Goal: Information Seeking & Learning: Understand process/instructions

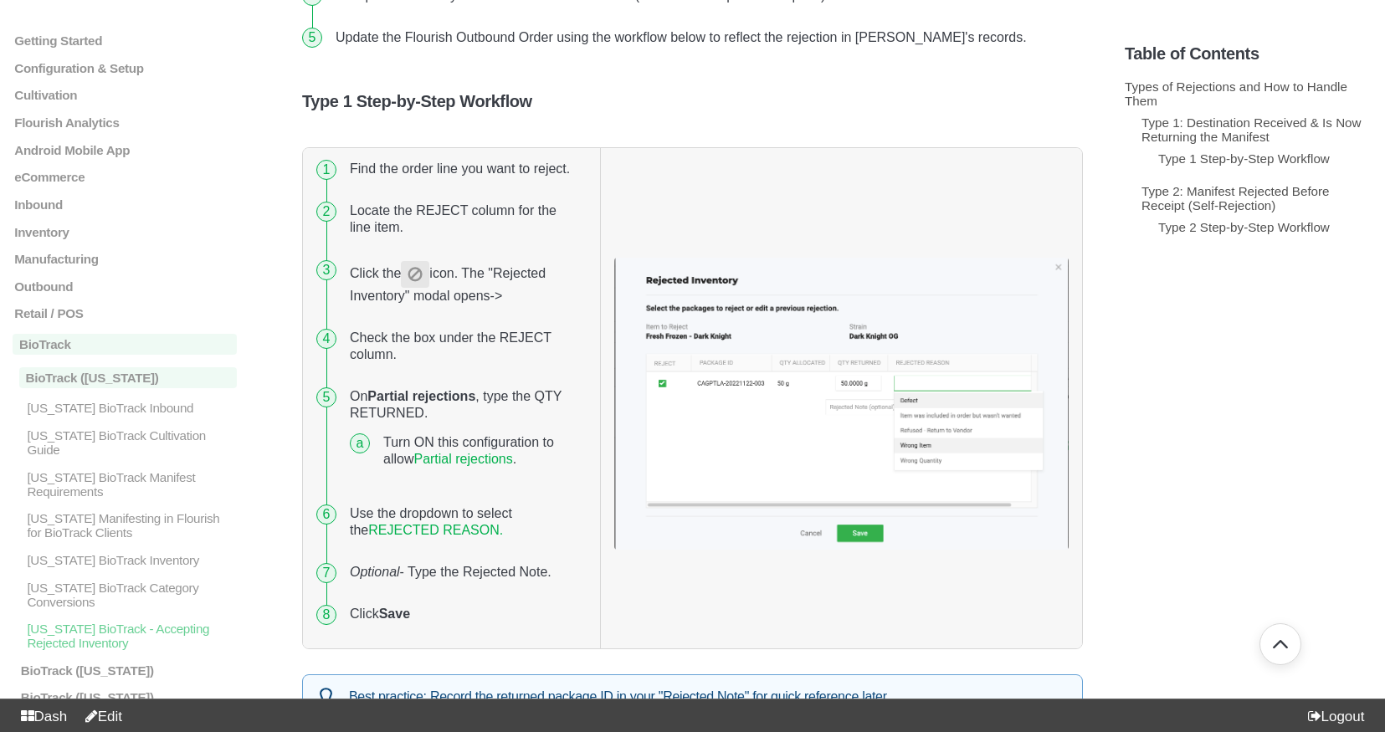
scroll to position [774, 0]
click at [453, 530] on link "REJECTED REASON." at bounding box center [435, 529] width 135 height 14
click at [461, 458] on link "Partial rejections" at bounding box center [462, 458] width 99 height 14
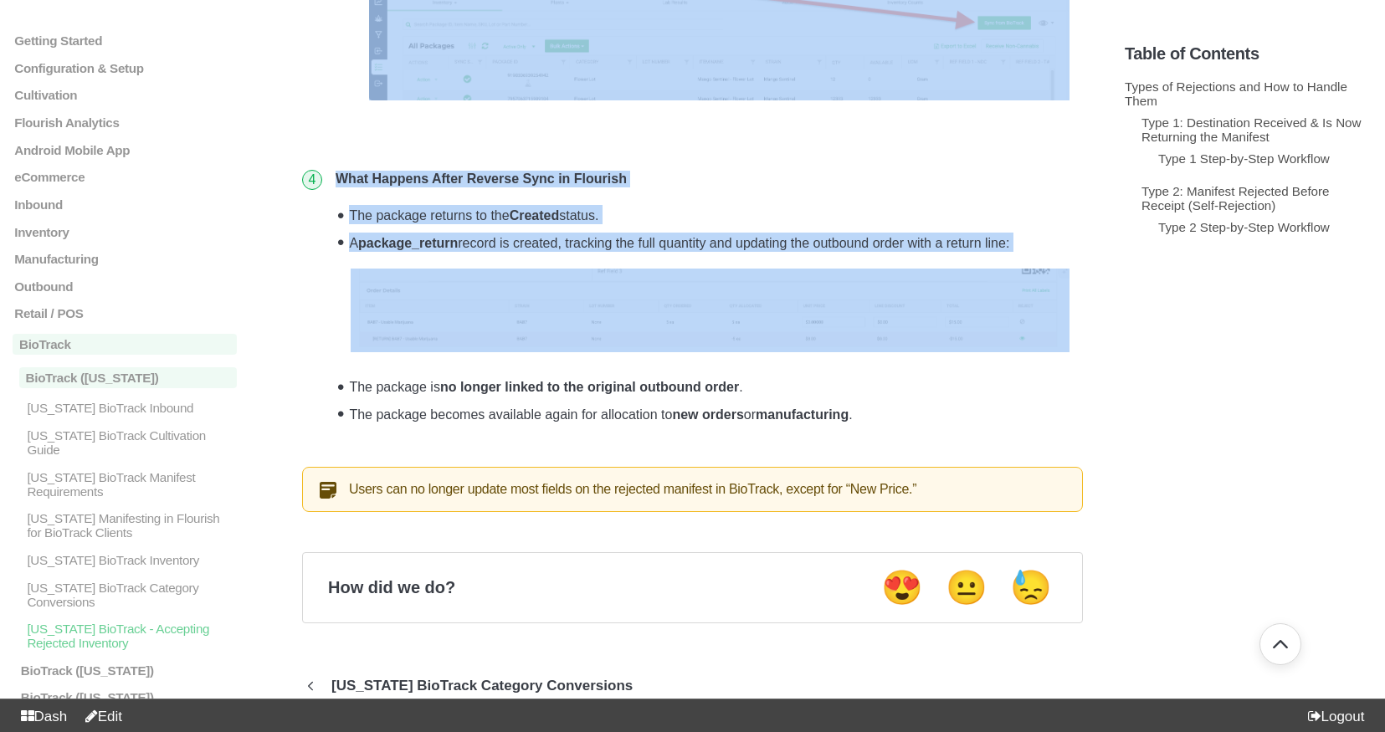
scroll to position [2392, 0]
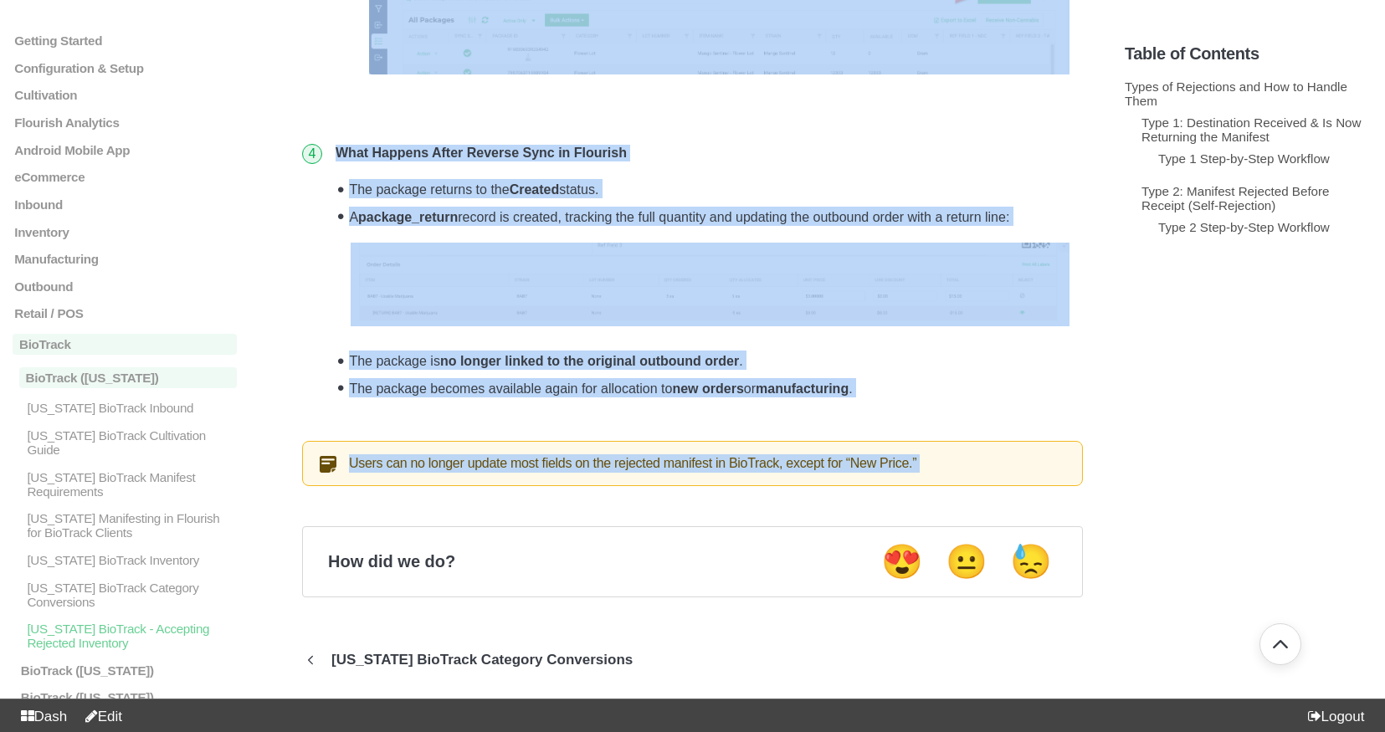
drag, startPoint x: 495, startPoint y: 166, endPoint x: 362, endPoint y: 501, distance: 360.9
copy section "Loremipsumd SitAmetc - Adipiscin Elitsedd Eiusmodte Inci utlaboree do magnaal e…"
click at [406, 404] on li "What Happens After Reverse Sync in Flourish The package returns to the Created …" at bounding box center [706, 279] width 754 height 295
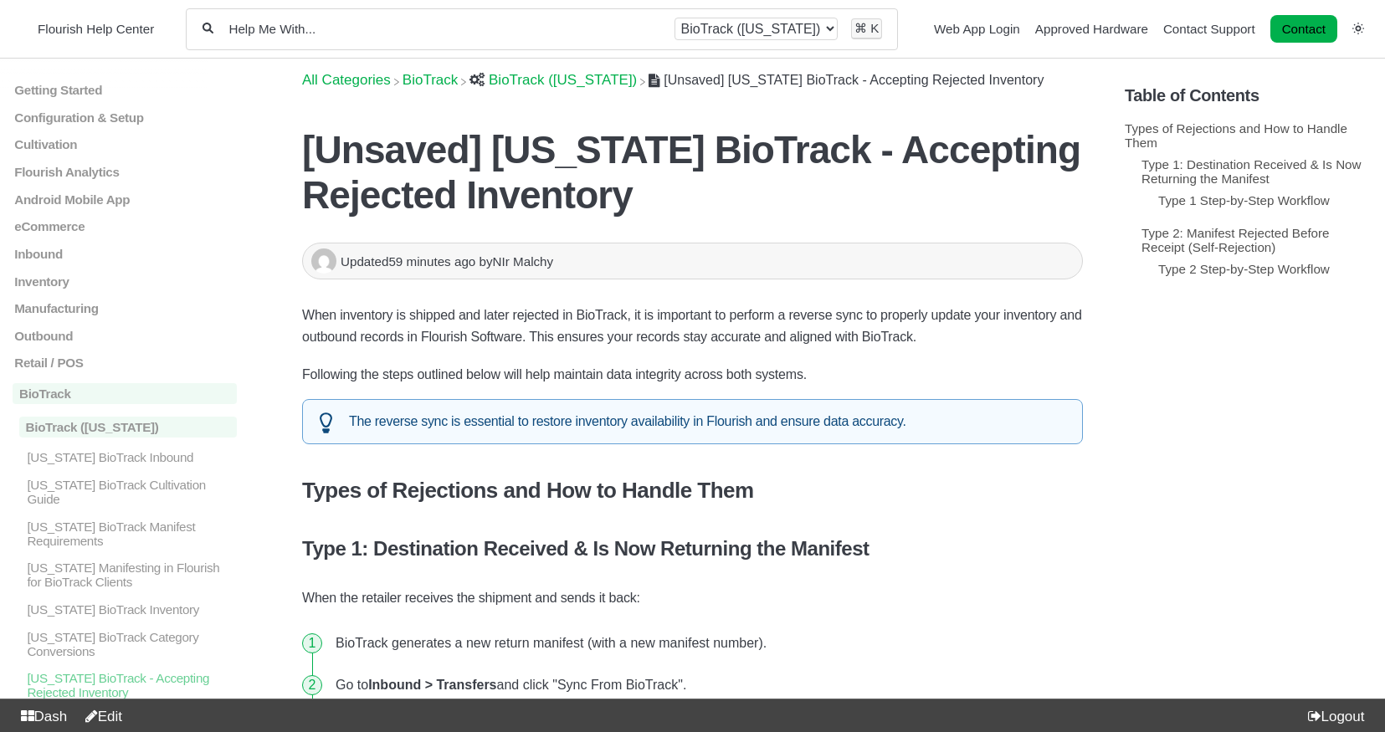
scroll to position [1171, 0]
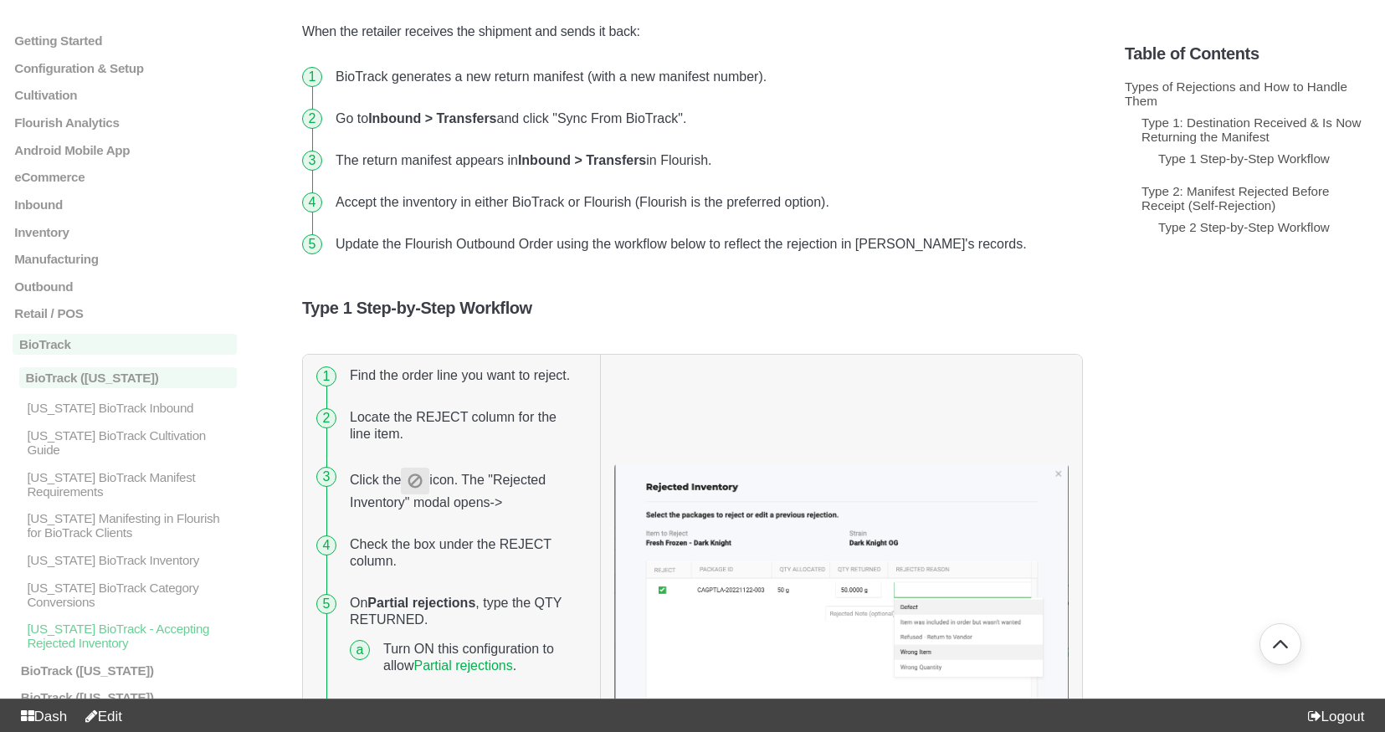
scroll to position [548, 0]
